Goal: Check status

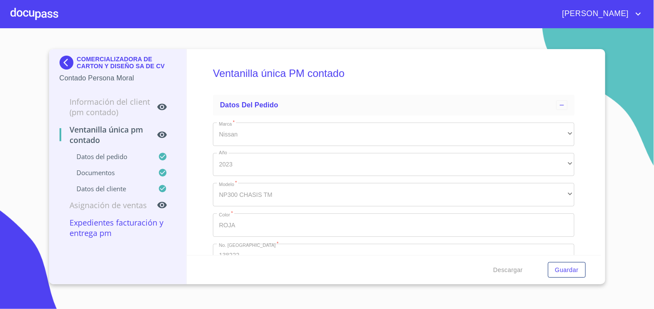
scroll to position [63, 0]
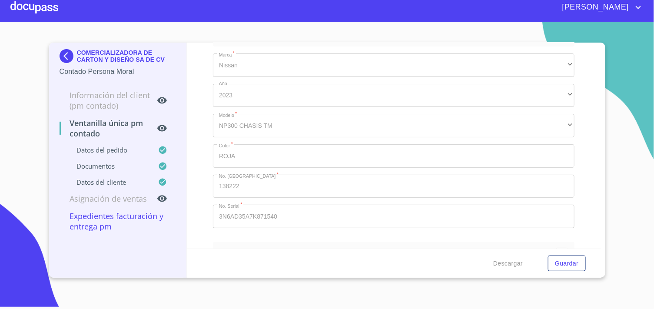
click at [64, 61] on img at bounding box center [68, 56] width 17 height 14
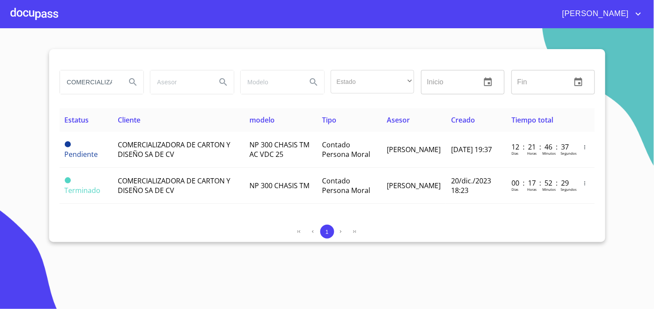
scroll to position [0, 61]
drag, startPoint x: 66, startPoint y: 79, endPoint x: 228, endPoint y: 85, distance: 162.1
click at [228, 85] on div "COMERCIALIZADORA DE CARTON Estado ​ ​ Inicio ​ Fin ​" at bounding box center [327, 81] width 542 height 31
type input "[PERSON_NAME]"
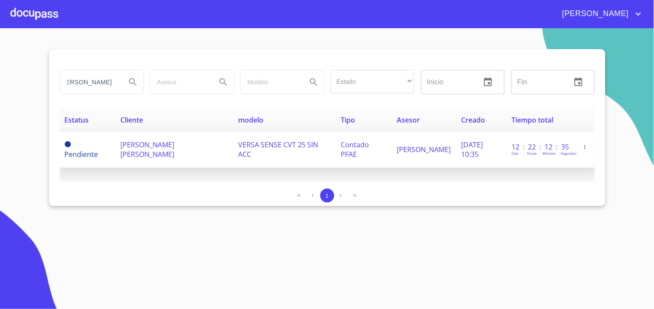
scroll to position [0, 0]
click at [282, 138] on td "VERSA SENSE CVT 25 SIN ACC" at bounding box center [284, 150] width 103 height 36
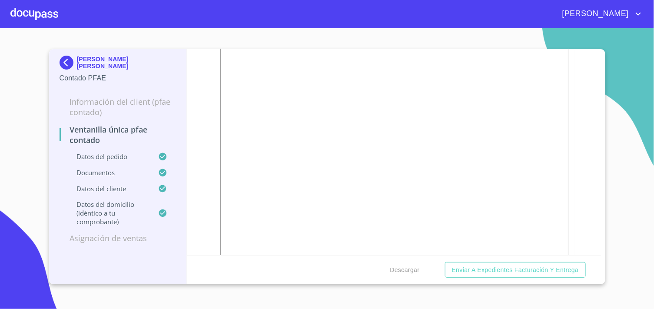
scroll to position [1110, 0]
